Goal: Transaction & Acquisition: Purchase product/service

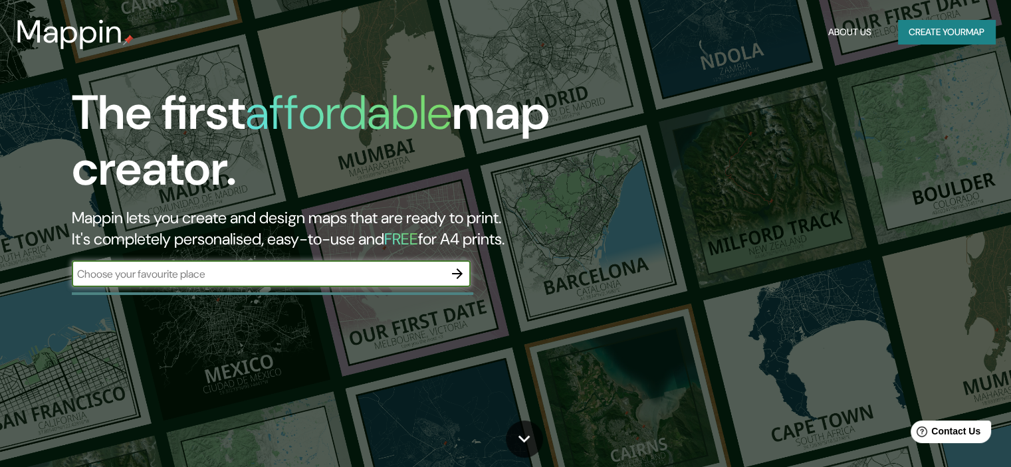
click at [962, 32] on button "Create your map" at bounding box center [946, 32] width 97 height 25
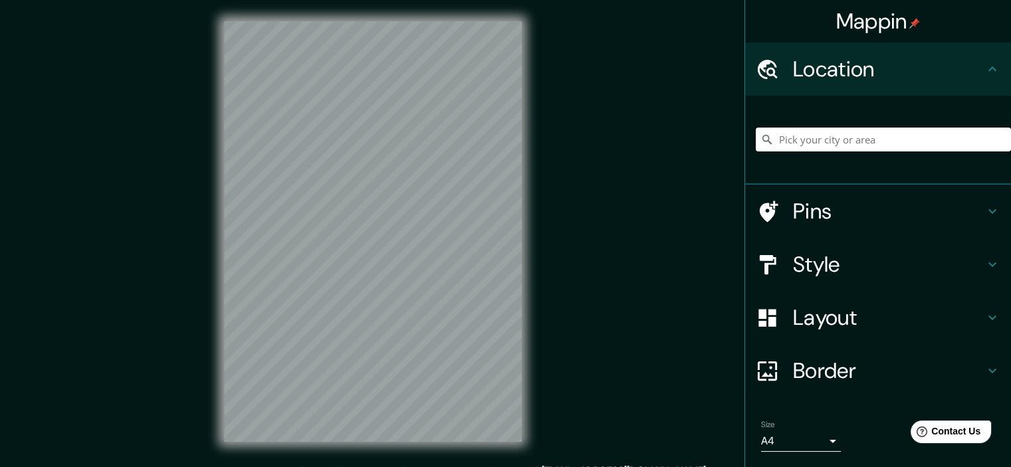
click at [848, 143] on input "Pick your city or area" at bounding box center [883, 140] width 255 height 24
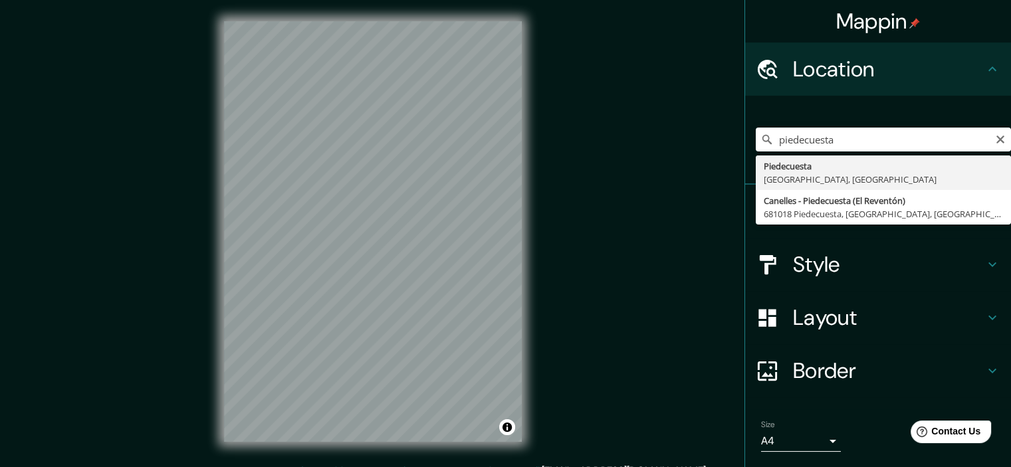
type input "Piedecuesta, [GEOGRAPHIC_DATA], [GEOGRAPHIC_DATA]"
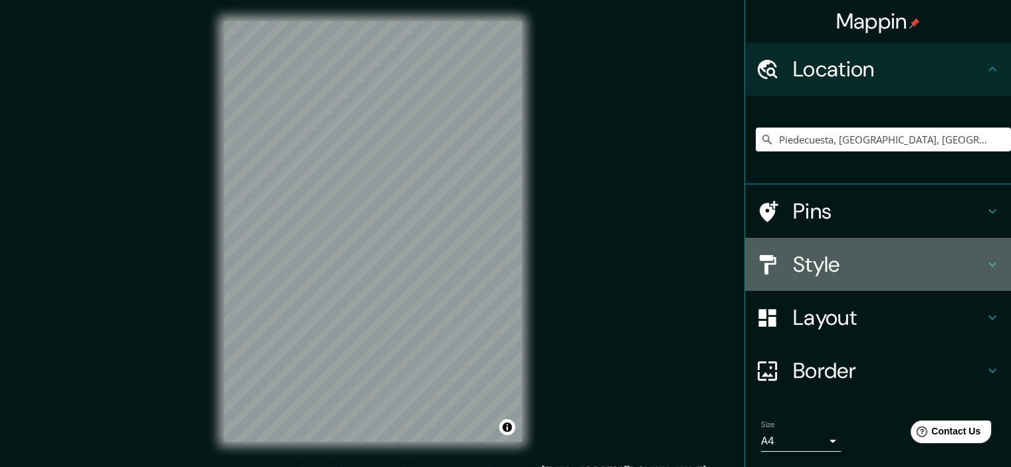
click at [914, 246] on div "Style" at bounding box center [878, 264] width 266 height 53
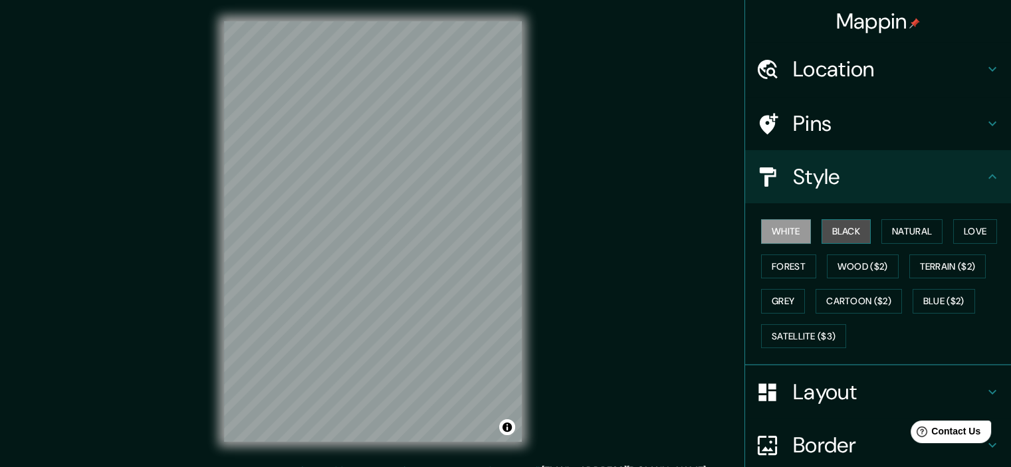
click at [835, 228] on button "Black" at bounding box center [846, 231] width 50 height 25
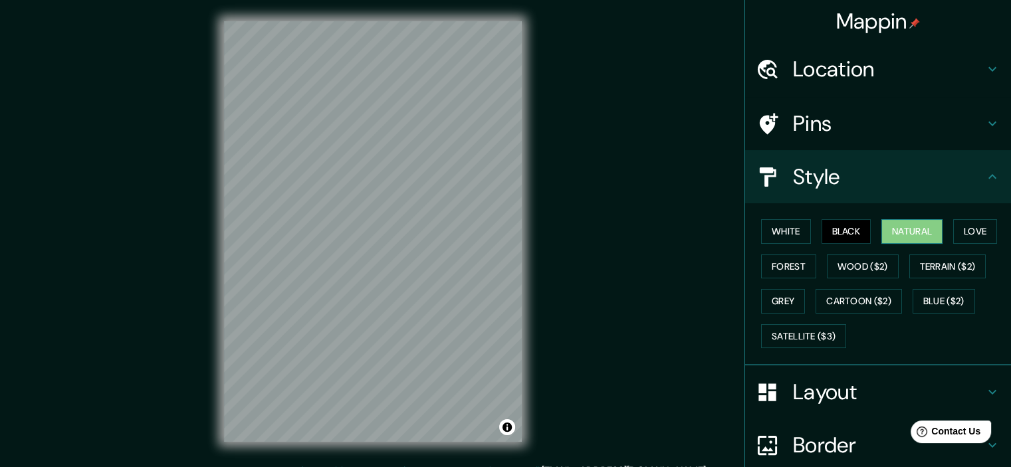
click at [891, 228] on button "Natural" at bounding box center [911, 231] width 61 height 25
click at [797, 269] on button "Forest" at bounding box center [788, 267] width 55 height 25
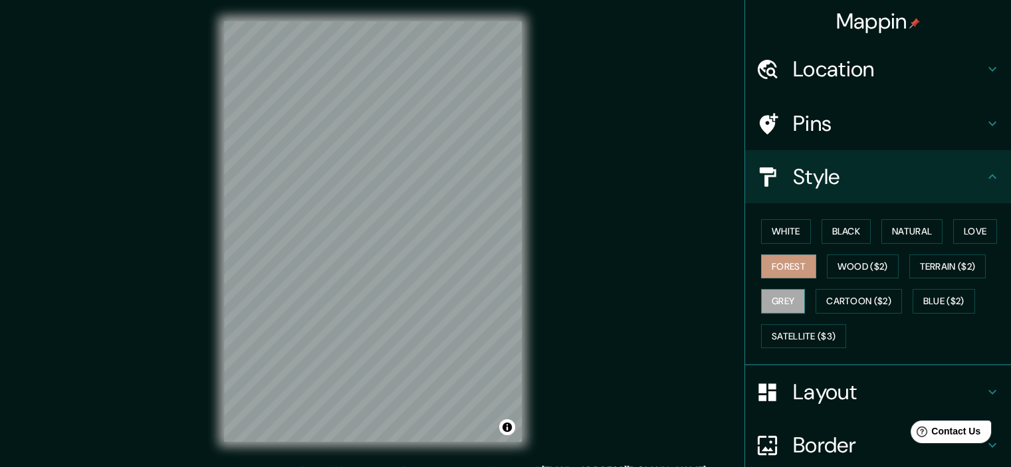
click at [783, 302] on button "Grey" at bounding box center [783, 301] width 44 height 25
click at [804, 336] on button "Satellite ($3)" at bounding box center [803, 336] width 85 height 25
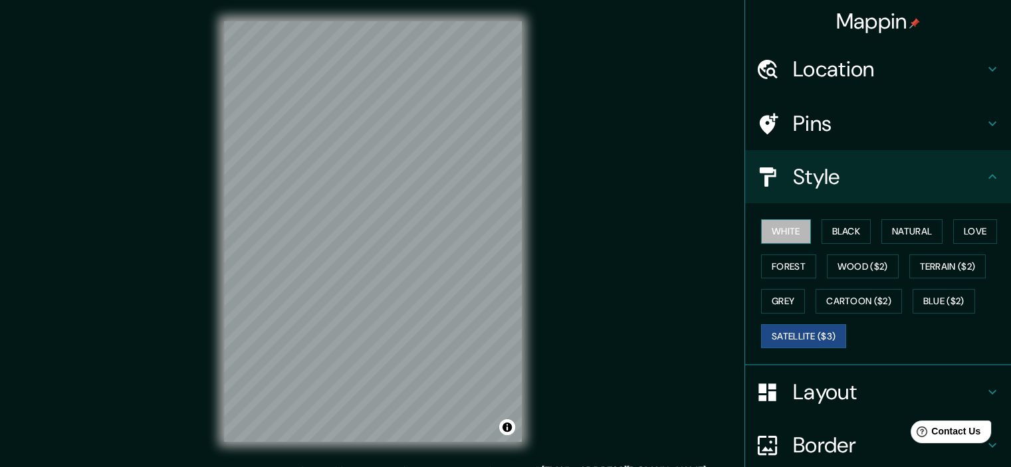
click at [786, 241] on button "White" at bounding box center [786, 231] width 50 height 25
click at [922, 298] on button "Blue ($2)" at bounding box center [943, 301] width 62 height 25
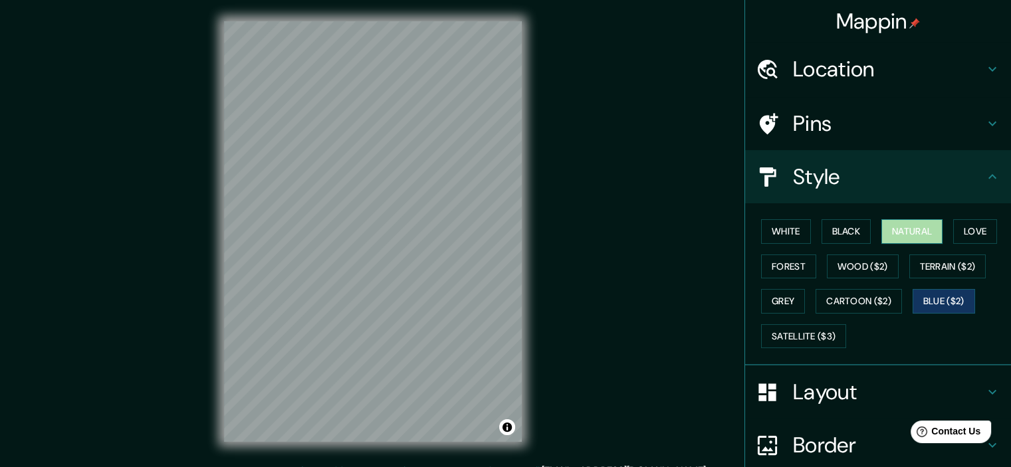
click at [920, 233] on button "Natural" at bounding box center [911, 231] width 61 height 25
click at [986, 229] on button "Love" at bounding box center [975, 231] width 44 height 25
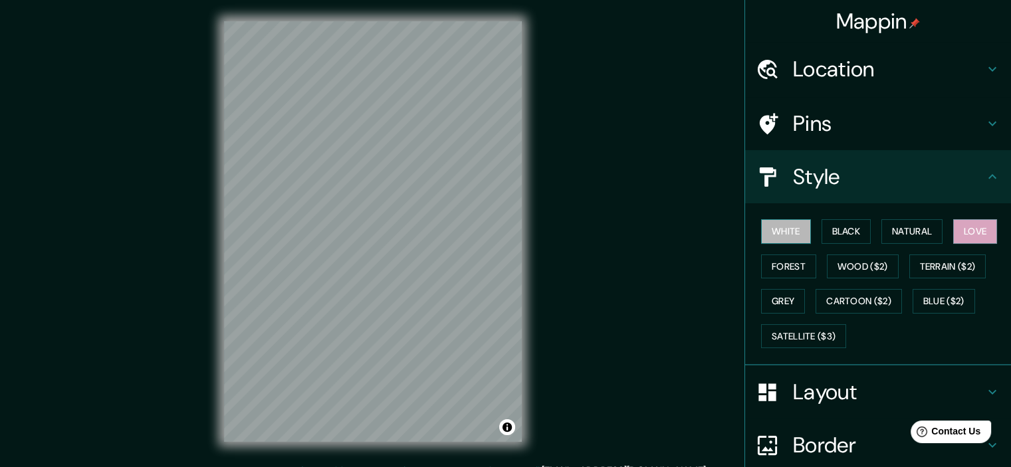
click at [792, 233] on button "White" at bounding box center [786, 231] width 50 height 25
click at [825, 235] on button "Black" at bounding box center [846, 231] width 50 height 25
click at [773, 225] on button "White" at bounding box center [786, 231] width 50 height 25
click at [824, 229] on button "Black" at bounding box center [846, 231] width 50 height 25
click at [766, 229] on button "White" at bounding box center [786, 231] width 50 height 25
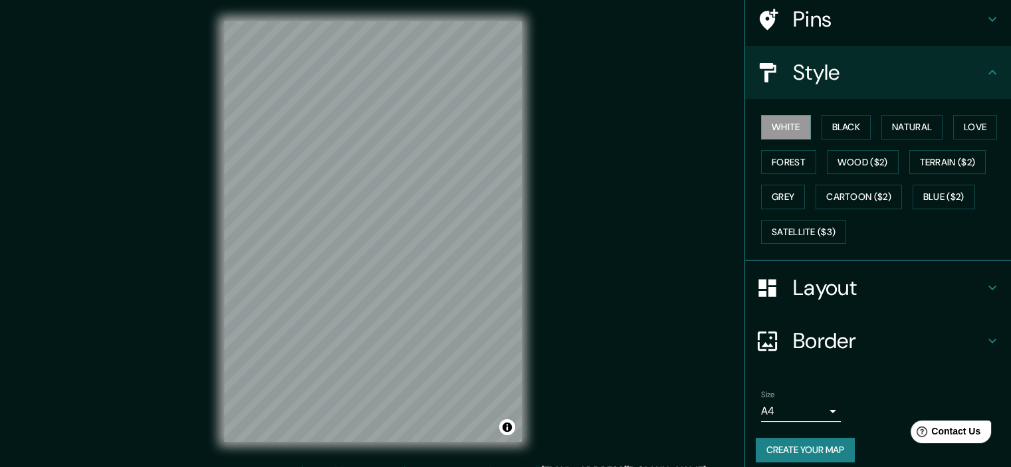
scroll to position [113, 0]
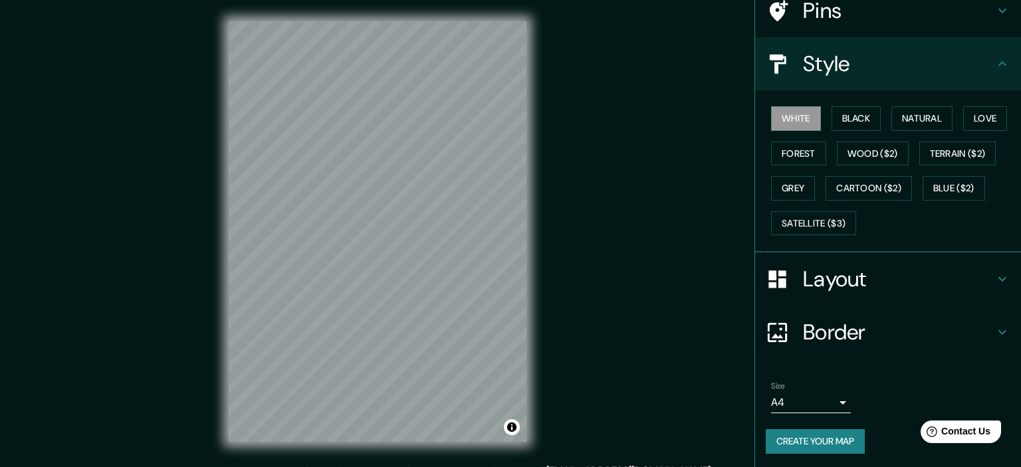
click at [813, 397] on body "Mappin Location [GEOGRAPHIC_DATA], [GEOGRAPHIC_DATA], [GEOGRAPHIC_DATA] Pins St…" at bounding box center [510, 233] width 1021 height 467
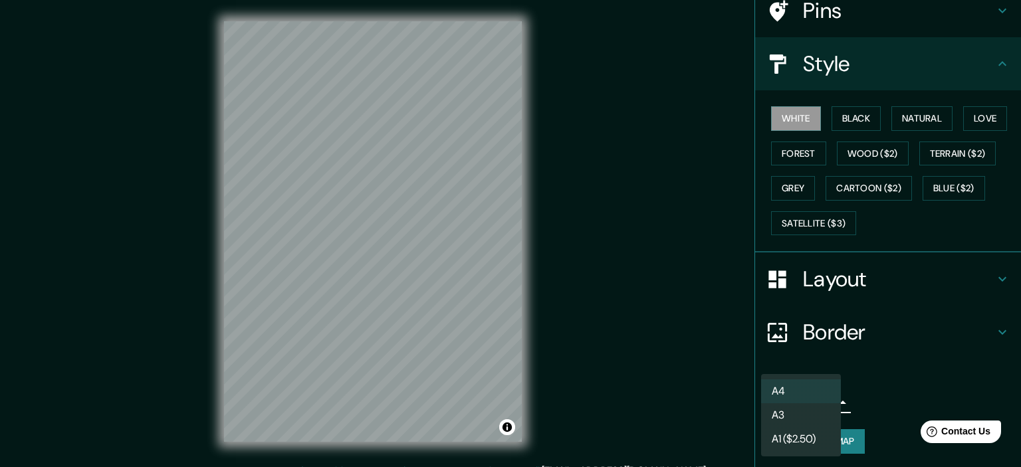
click at [875, 387] on div at bounding box center [510, 233] width 1021 height 467
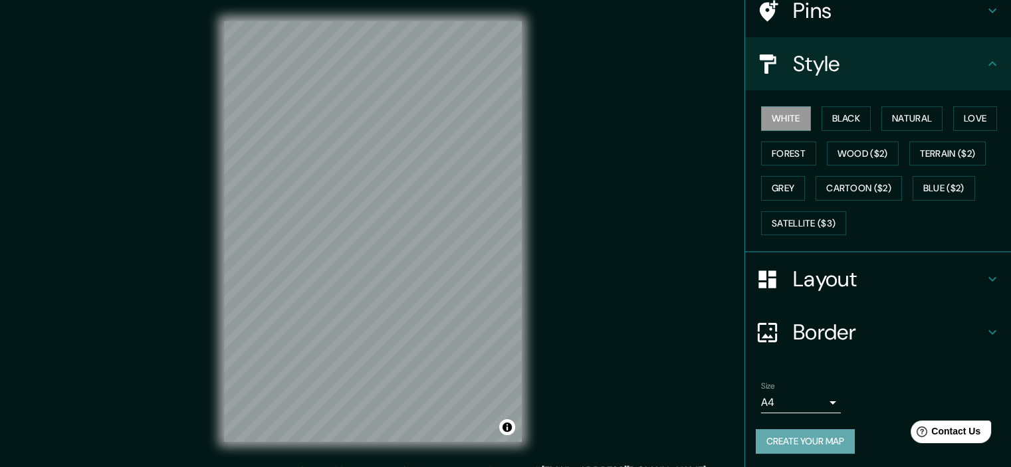
click at [799, 441] on button "Create your map" at bounding box center [805, 441] width 99 height 25
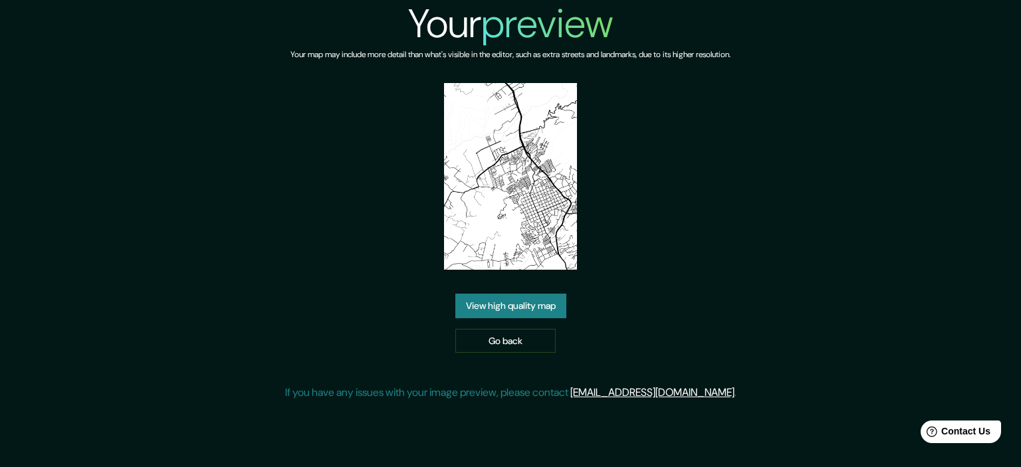
click at [535, 302] on link "View high quality map" at bounding box center [510, 306] width 111 height 25
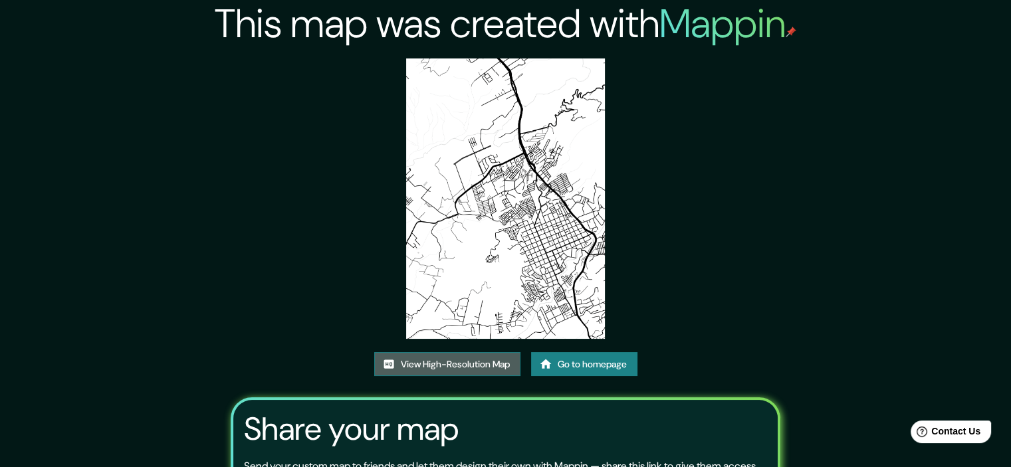
click at [490, 356] on link "View High-Resolution Map" at bounding box center [447, 364] width 146 height 25
drag, startPoint x: 735, startPoint y: 0, endPoint x: 686, endPoint y: 170, distance: 177.1
click at [686, 170] on div "This map was created with Mappin View High-Resolution Map Go to homepage Share …" at bounding box center [505, 298] width 581 height 597
